Goal: Task Accomplishment & Management: Use online tool/utility

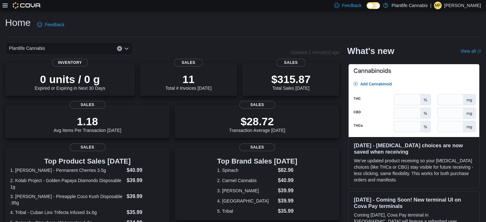
click at [5, 5] on icon at bounding box center [5, 5] width 5 height 5
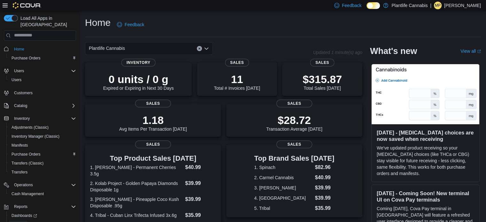
click at [18, 221] on span "Reports" at bounding box center [18, 225] width 13 height 8
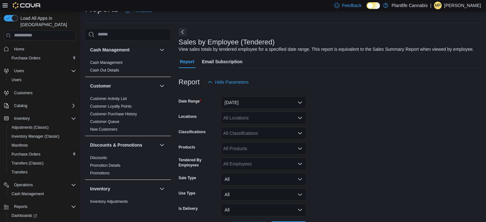
scroll to position [15, 0]
click at [180, 30] on button "Next" at bounding box center [183, 31] width 8 height 8
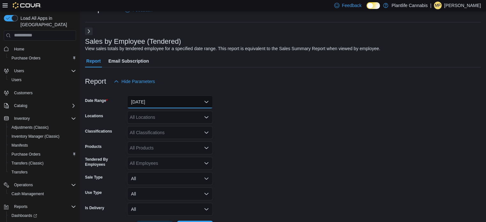
click at [149, 96] on button "[DATE]" at bounding box center [170, 102] width 86 height 13
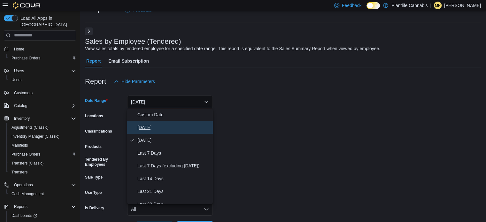
click at [149, 125] on span "[DATE]" at bounding box center [174, 128] width 73 height 8
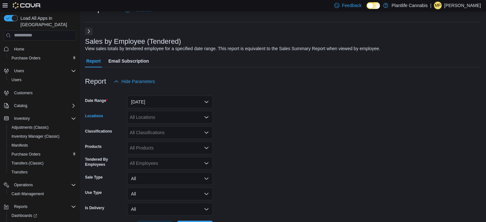
click at [152, 119] on div "All Locations" at bounding box center [170, 117] width 86 height 13
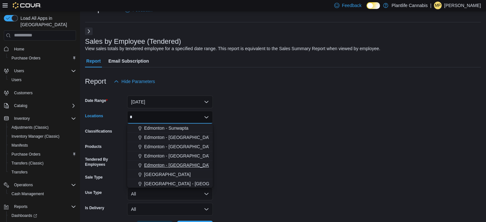
type input "*"
click at [178, 163] on span "Edmonton - [GEOGRAPHIC_DATA]" at bounding box center [179, 165] width 71 height 6
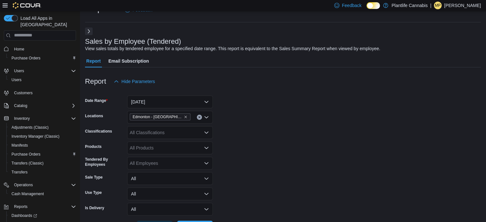
click at [330, 145] on form "Date Range [DATE] Locations [GEOGRAPHIC_DATA] - [GEOGRAPHIC_DATA] Classificatio…" at bounding box center [283, 161] width 396 height 146
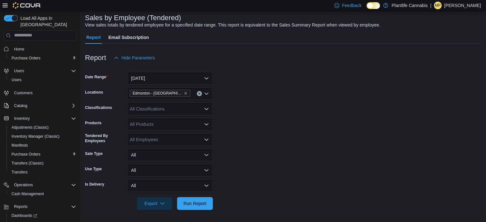
scroll to position [39, 0]
click at [203, 203] on span "Run Report" at bounding box center [195, 203] width 23 height 6
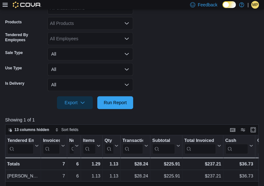
scroll to position [160, 0]
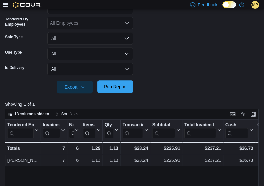
click at [112, 85] on span "Run Report" at bounding box center [115, 86] width 23 height 6
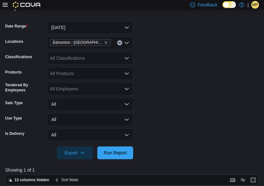
scroll to position [96, 0]
